Goal: Find specific page/section: Find specific page/section

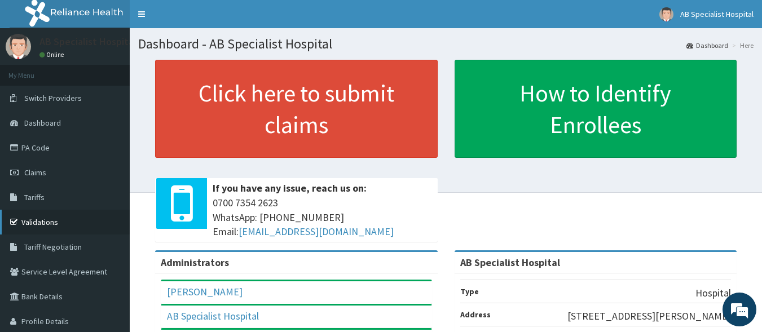
click at [68, 220] on link "Validations" at bounding box center [65, 222] width 130 height 25
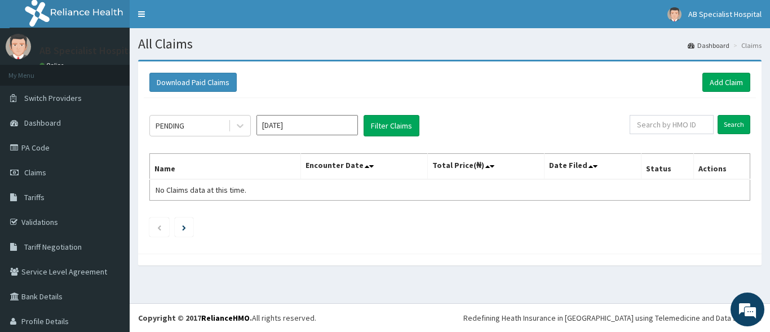
click at [50, 151] on link "PA Code" at bounding box center [65, 147] width 130 height 25
